Goal: Transaction & Acquisition: Purchase product/service

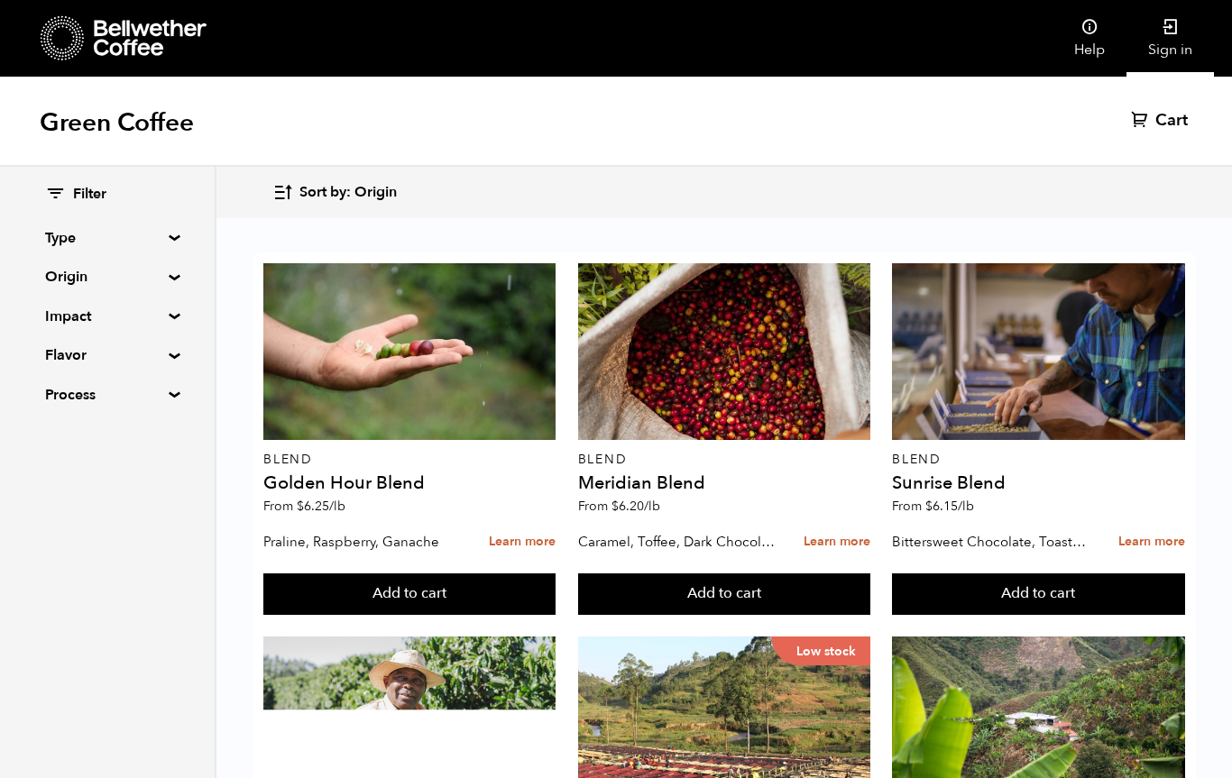
click at [1175, 39] on link "Sign in" at bounding box center [1169, 38] width 87 height 77
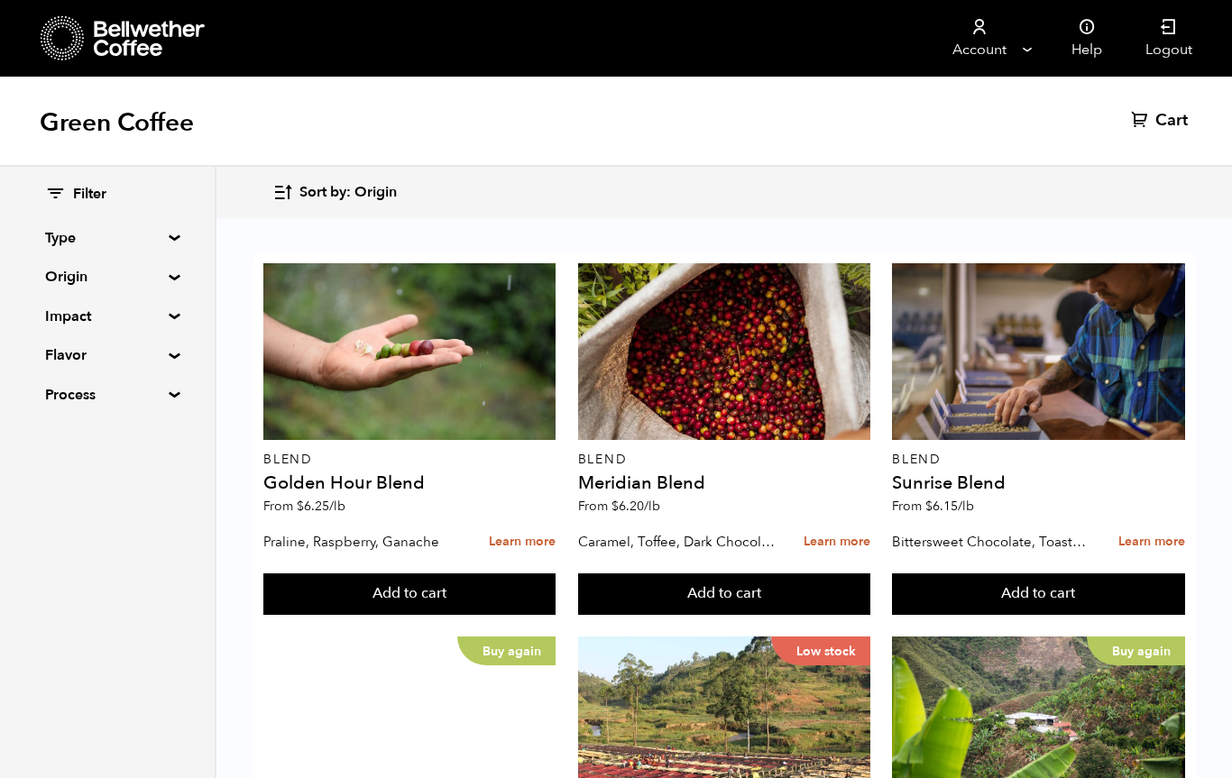
click at [170, 274] on summary "Origin" at bounding box center [107, 277] width 124 height 22
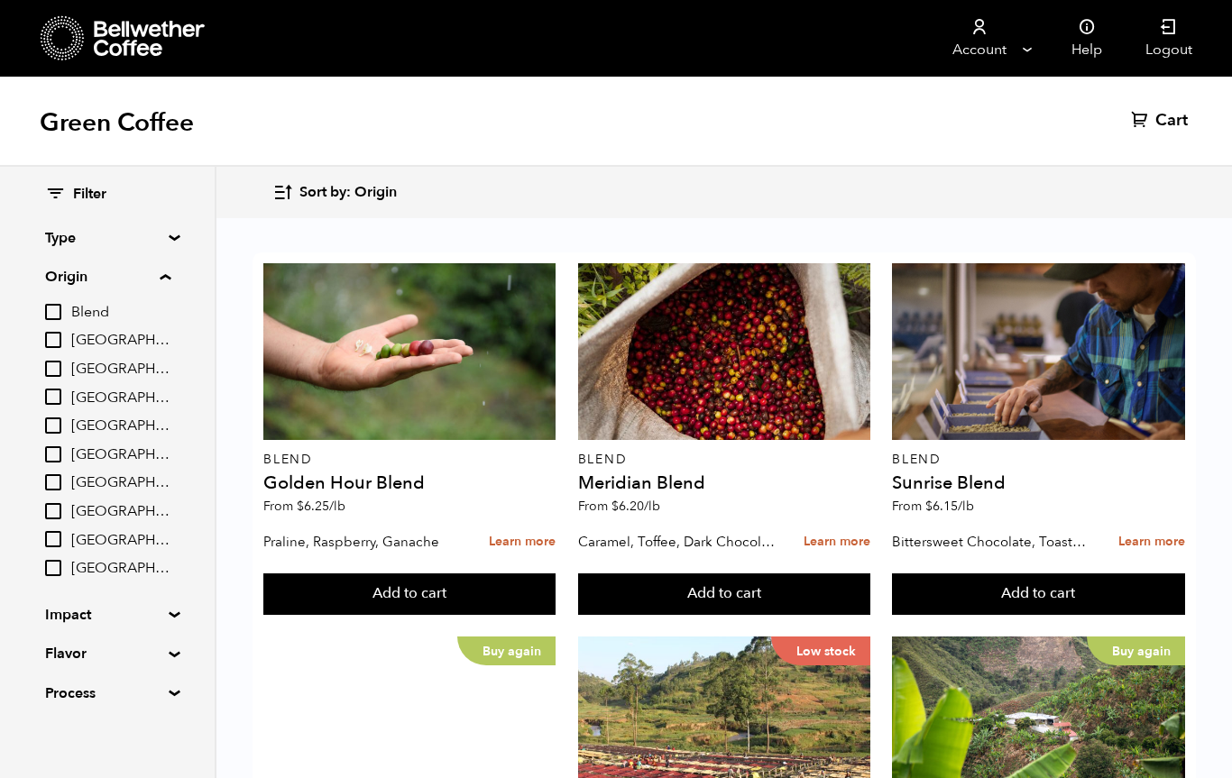
click at [100, 332] on span "Brazil" at bounding box center [120, 341] width 99 height 20
click at [0, 0] on input "[GEOGRAPHIC_DATA]" at bounding box center [0, 0] width 0 height 0
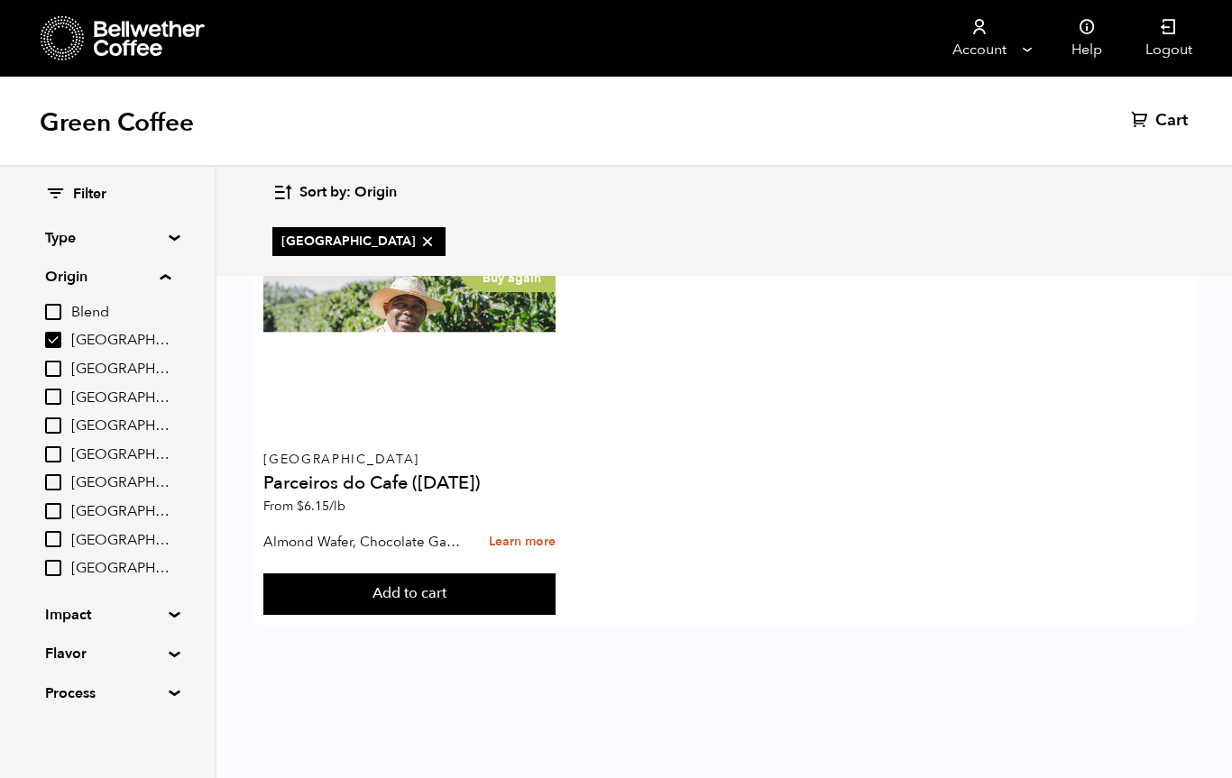
checkbox input "true"
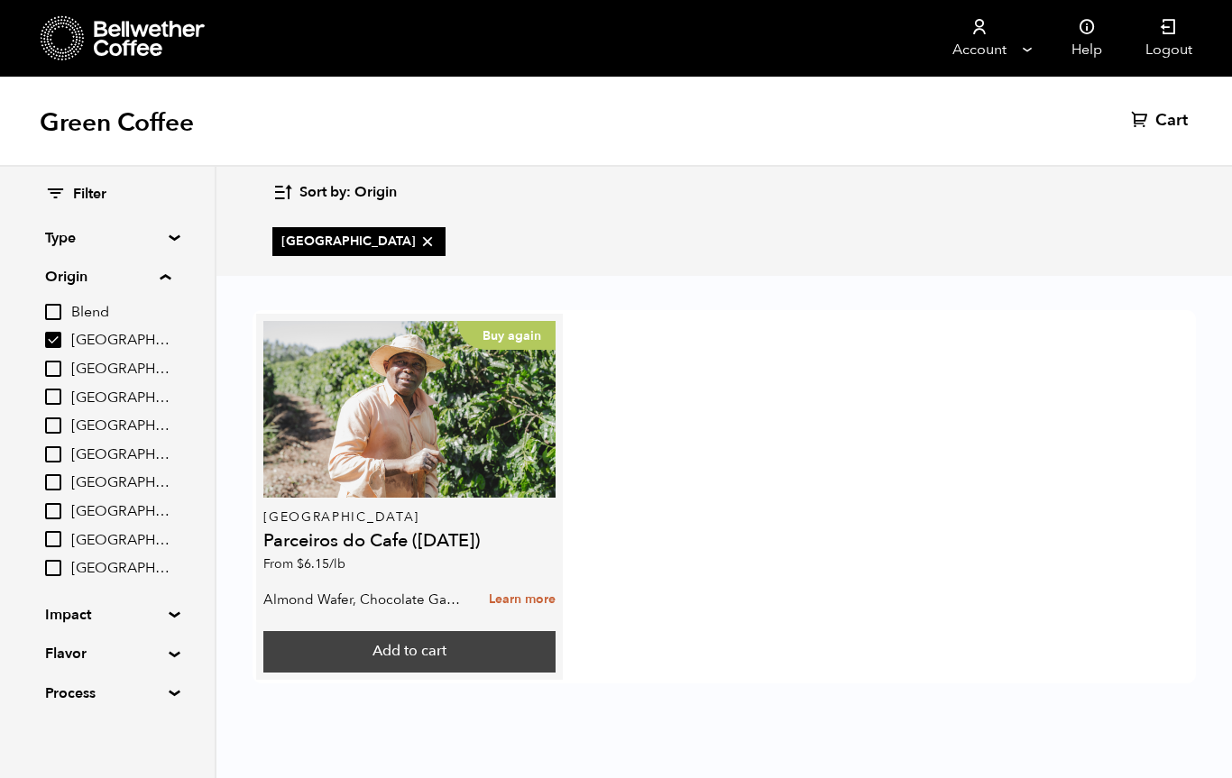
click at [440, 641] on button "Add to cart" at bounding box center [409, 651] width 292 height 41
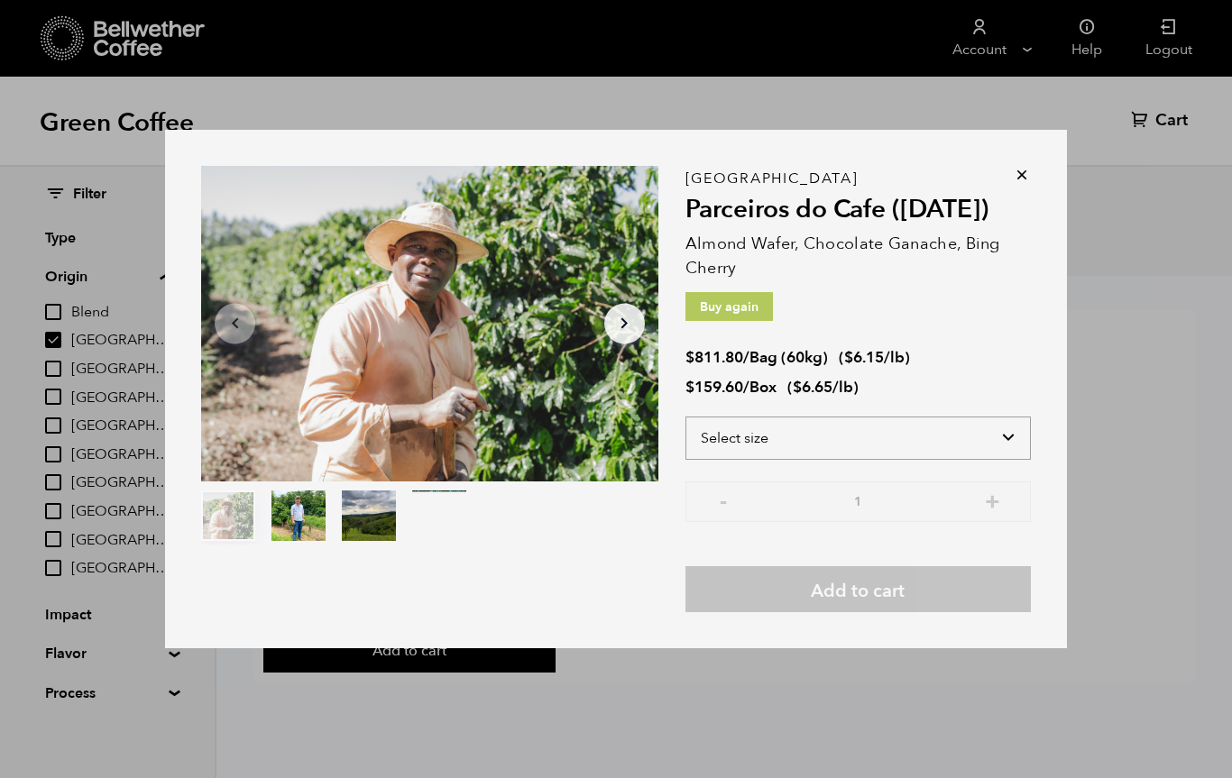
click at [1009, 444] on select "Select size Bag (60kg) (132 lbs) Box (24 lbs)" at bounding box center [857, 438] width 345 height 43
select select "box"
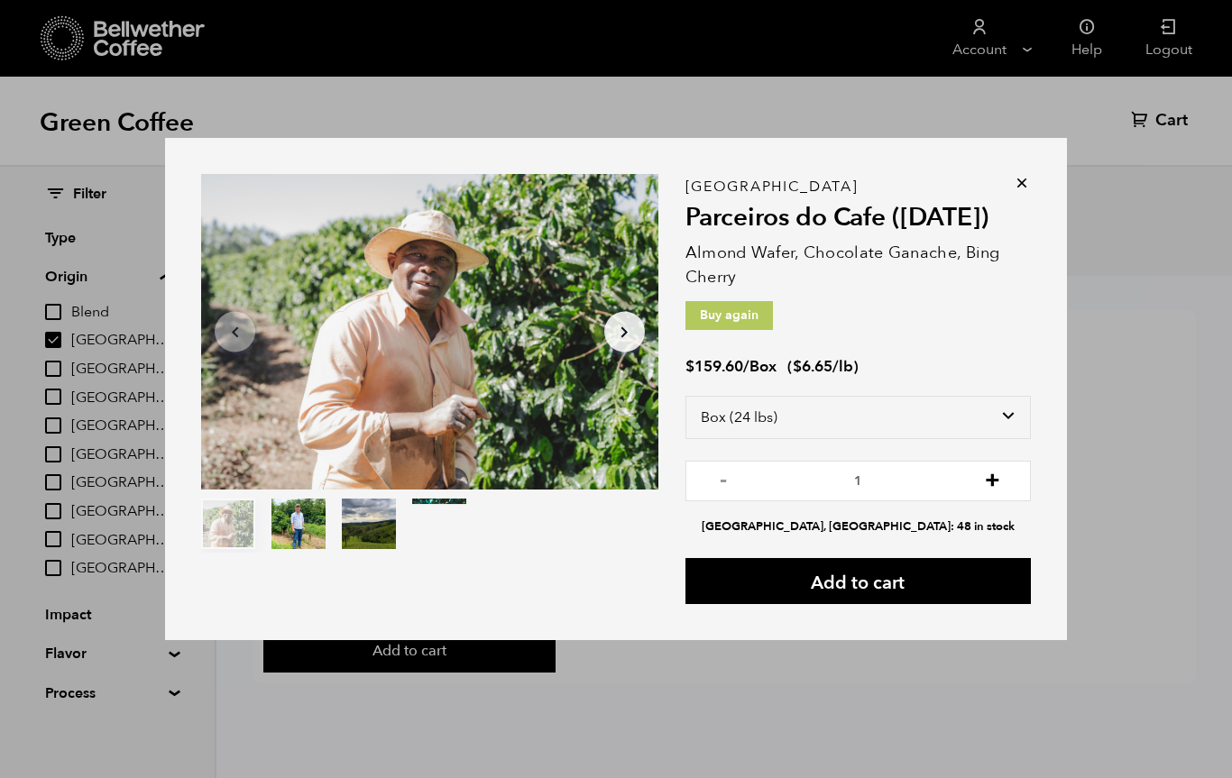
click at [989, 484] on button "+" at bounding box center [992, 479] width 23 height 18
click at [993, 473] on button "+" at bounding box center [992, 479] width 23 height 18
click at [996, 478] on button "+" at bounding box center [992, 479] width 23 height 18
type input "4"
click at [733, 470] on button "-" at bounding box center [723, 479] width 23 height 18
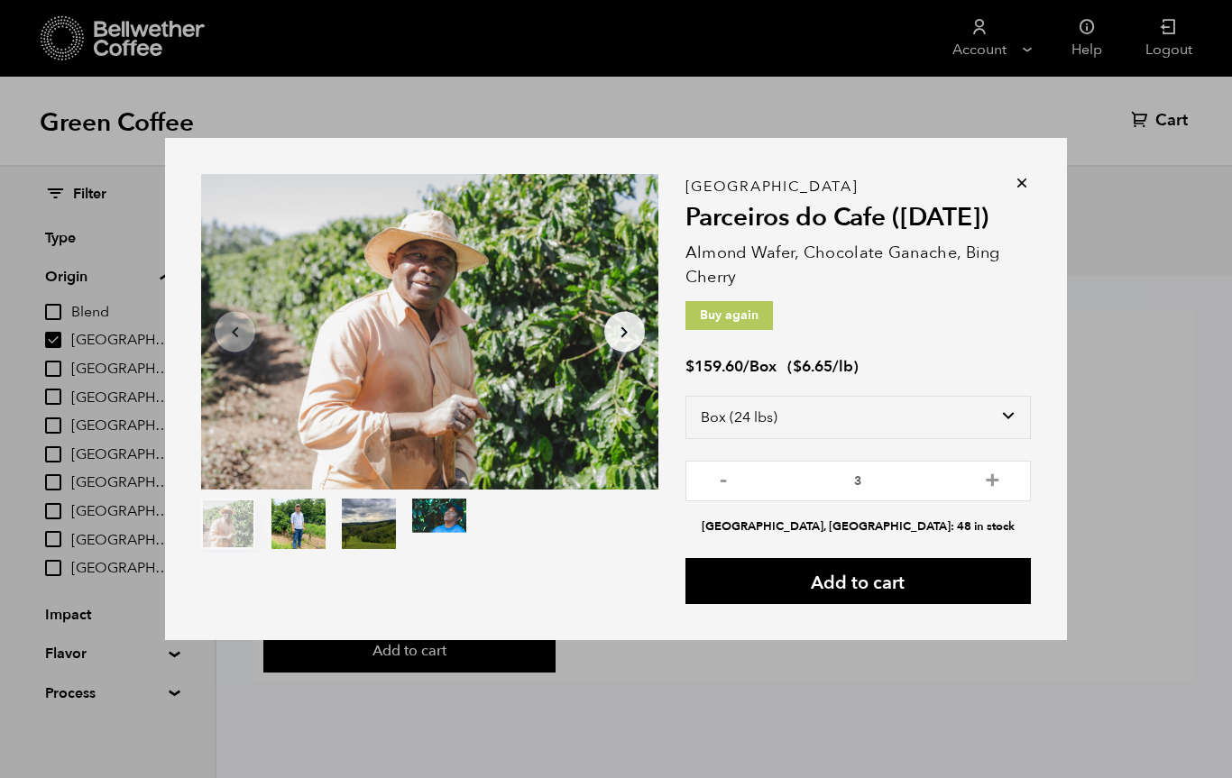
click at [1115, 397] on div "Item 1 of 4 Arrow Left Arrow Right item 0 item 1 item 2 item 3 Item 1 of 4 Braz…" at bounding box center [616, 389] width 1232 height 778
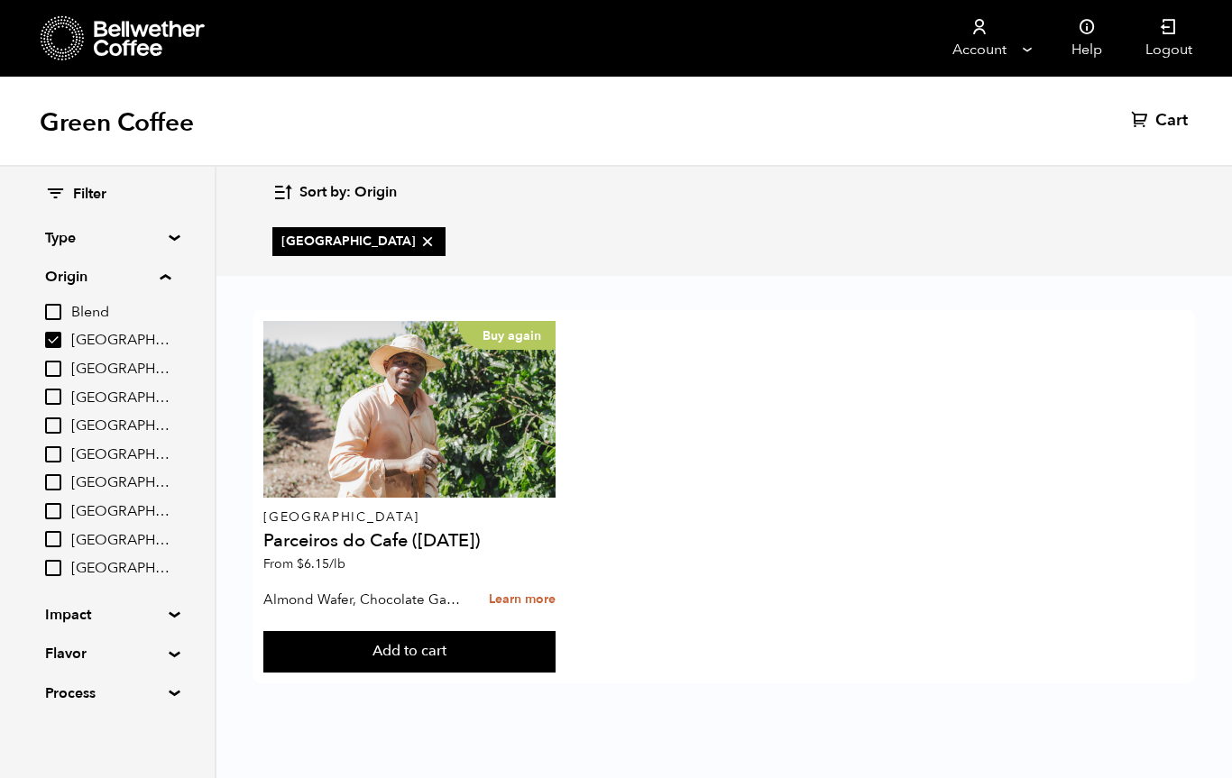
click at [1032, 374] on div "Buy again Brazil Parceiros do Cafe (APR 25) From $ 6.15 /lb Almond Wafer, Choco…" at bounding box center [723, 496] width 943 height 373
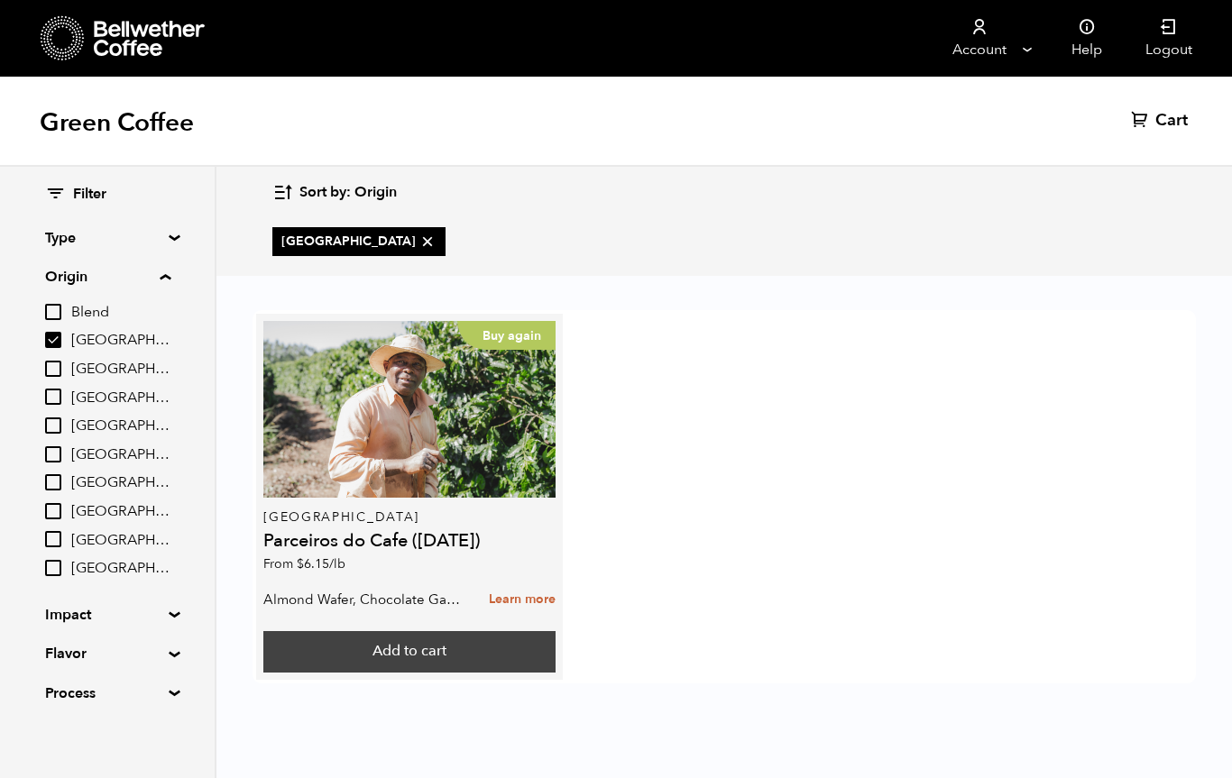
click at [487, 652] on button "Add to cart" at bounding box center [409, 651] width 292 height 41
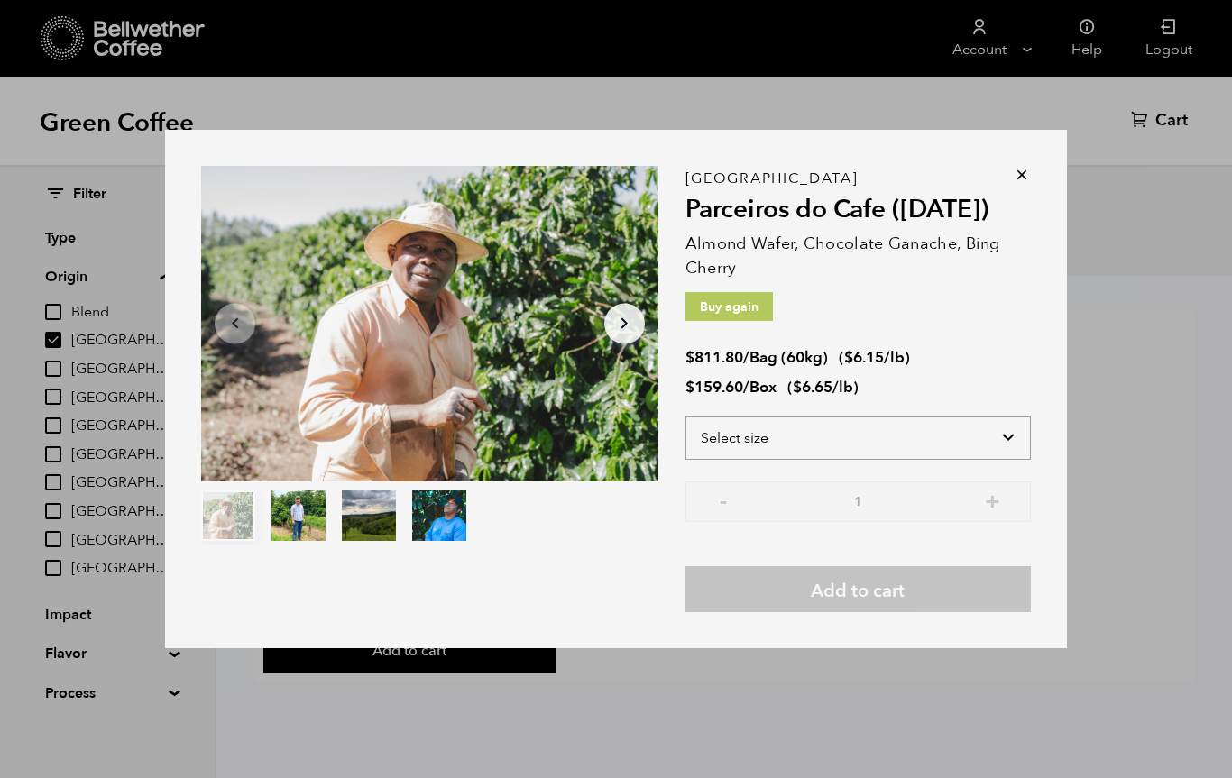
click at [1018, 440] on select "Select size Bag (60kg) (132 lbs) Box (24 lbs)" at bounding box center [857, 438] width 345 height 43
select select "box"
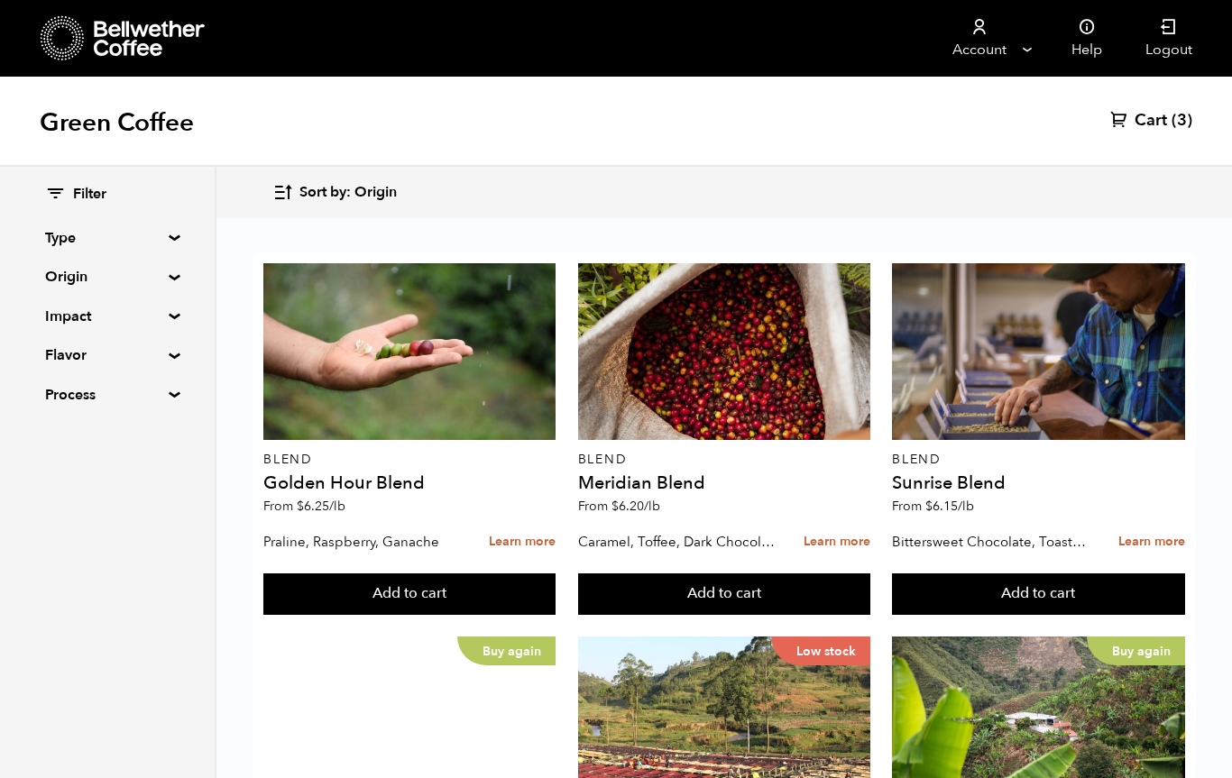
scroll to position [875, 0]
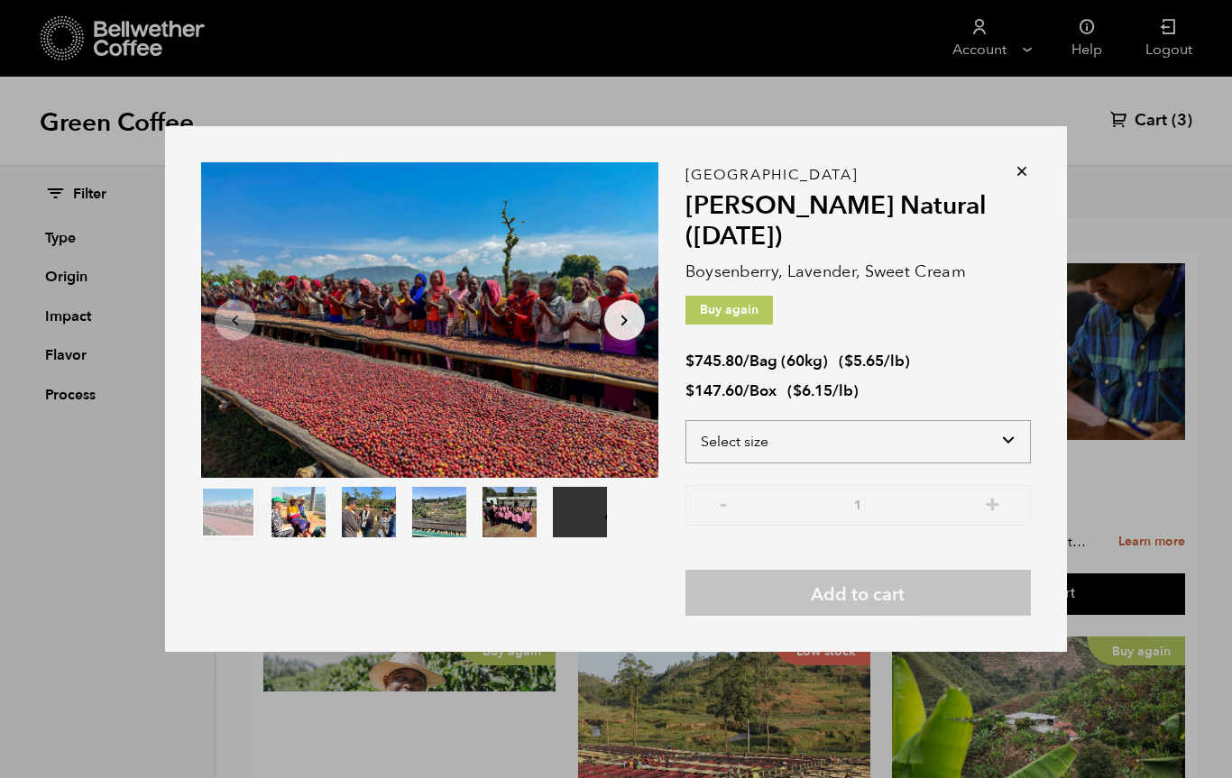
click at [1019, 463] on select "Select size Bag (60kg) (132 lbs) Box (24 lbs)" at bounding box center [857, 441] width 345 height 43
select select "box"
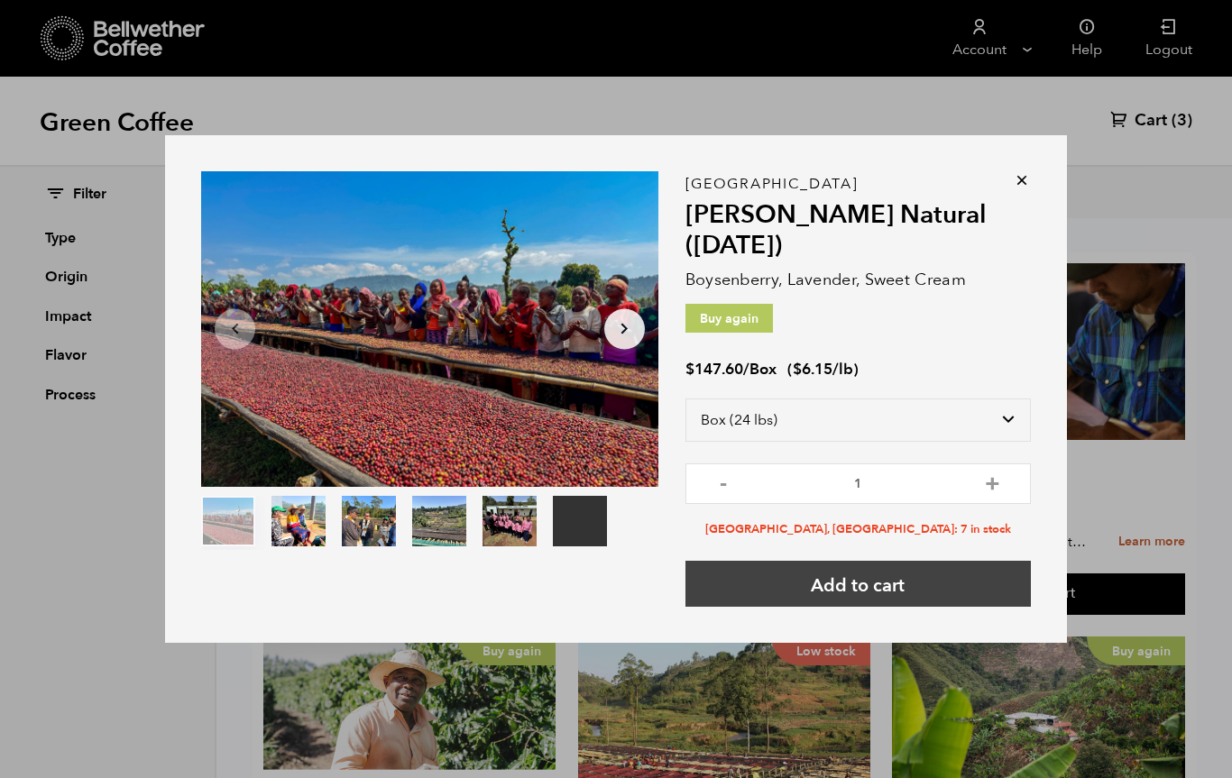
click at [947, 607] on button "Add to cart" at bounding box center [857, 584] width 345 height 46
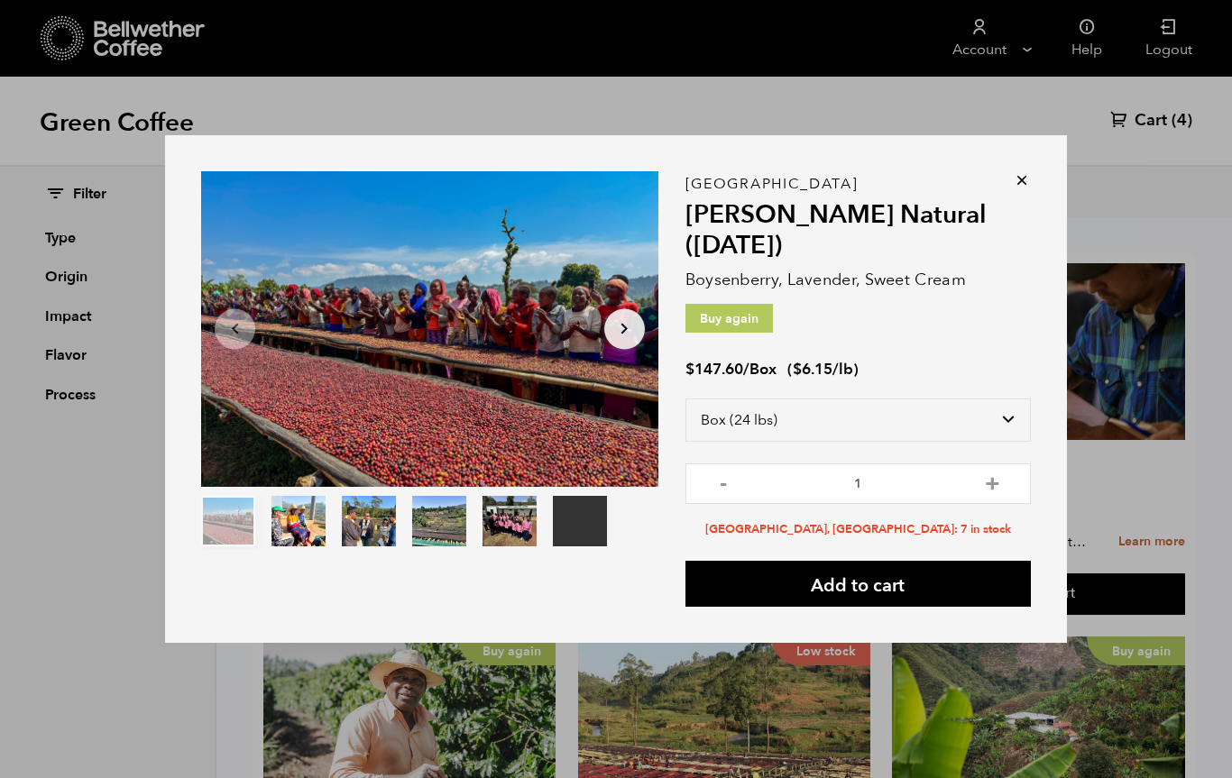
click at [1024, 189] on icon at bounding box center [1022, 180] width 18 height 18
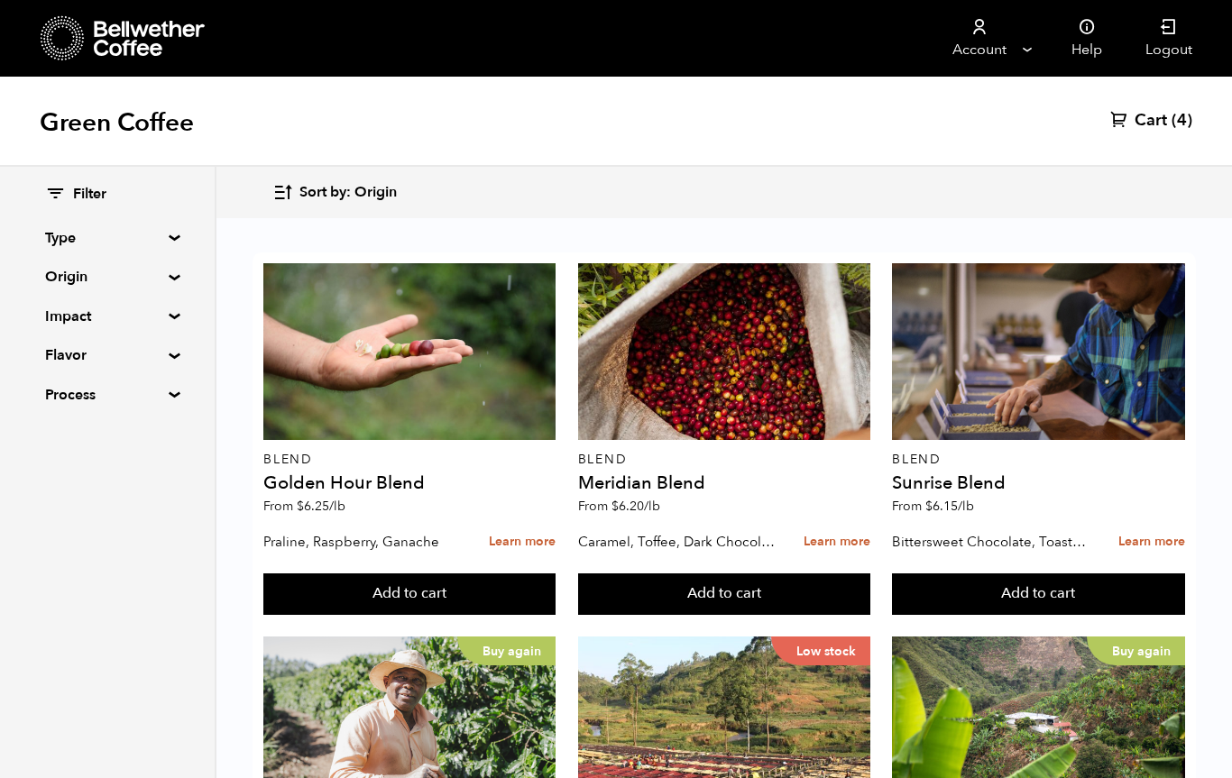
scroll to position [0, 0]
click at [1161, 121] on span "Cart" at bounding box center [1150, 121] width 32 height 22
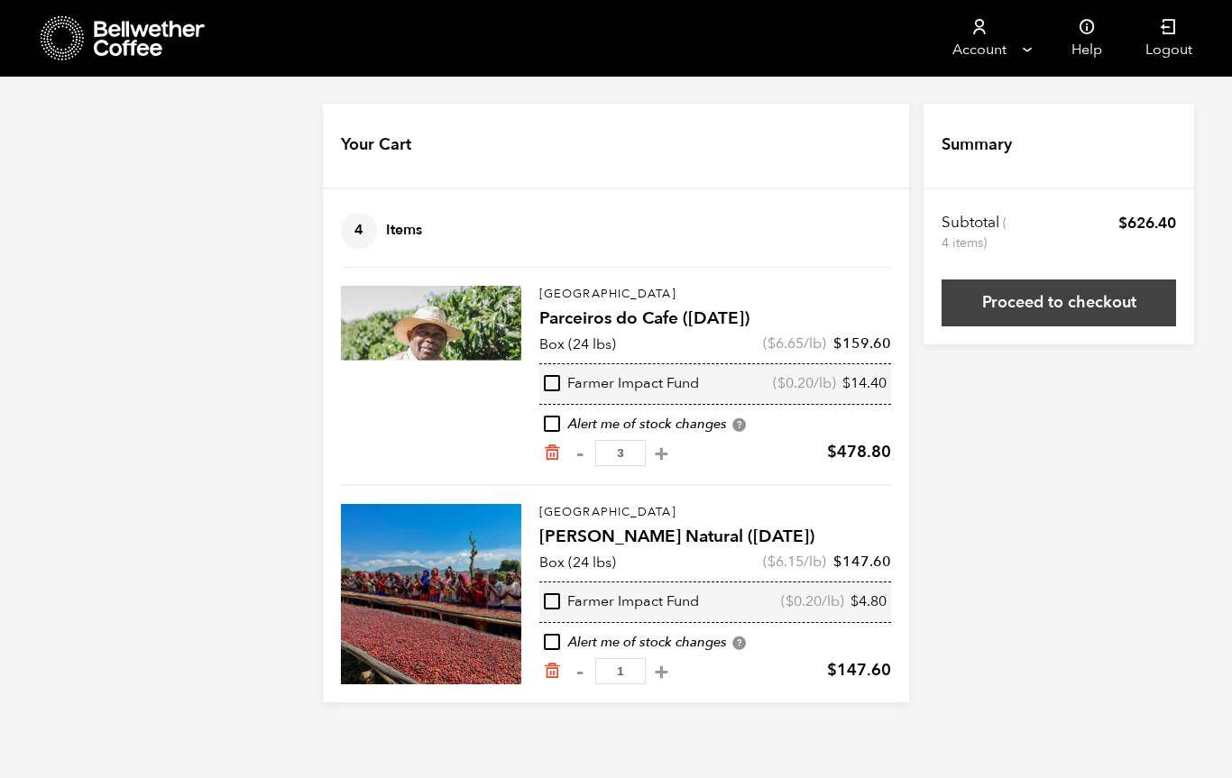
click at [1090, 307] on link "Proceed to checkout" at bounding box center [1058, 303] width 234 height 47
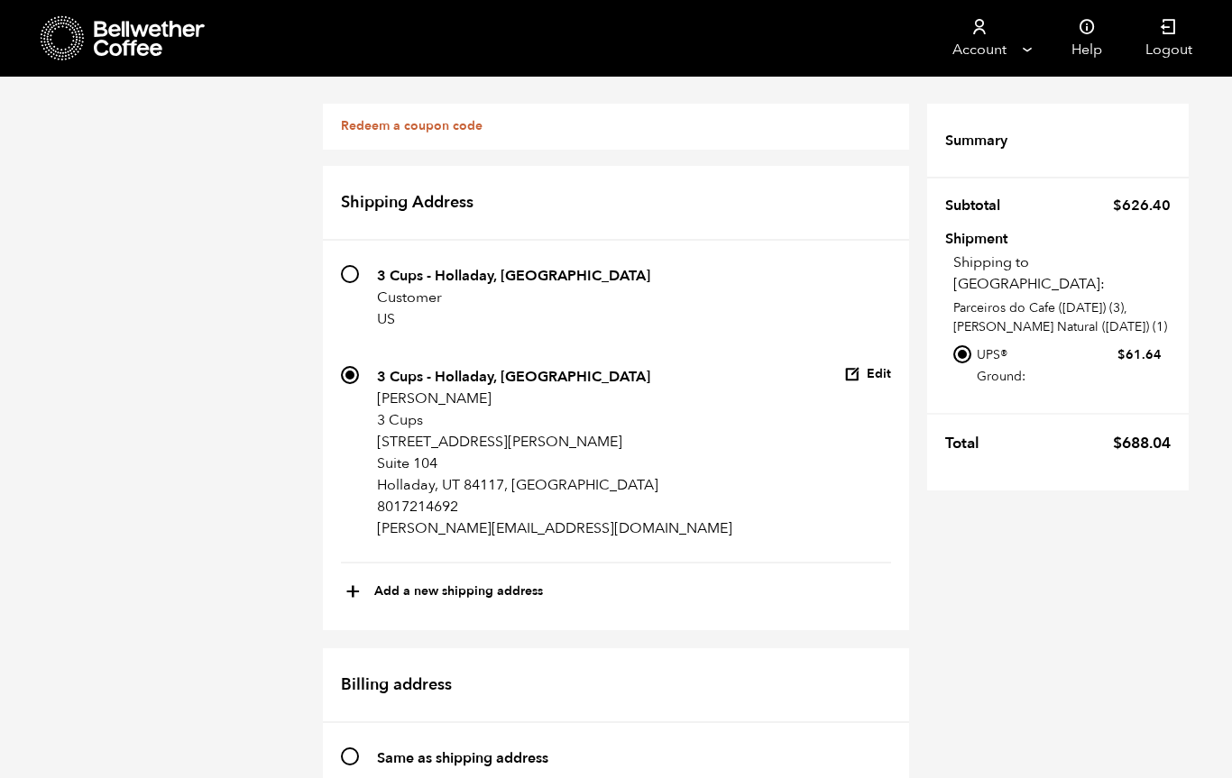
scroll to position [915, 0]
radio input "true"
